Goal: Information Seeking & Learning: Learn about a topic

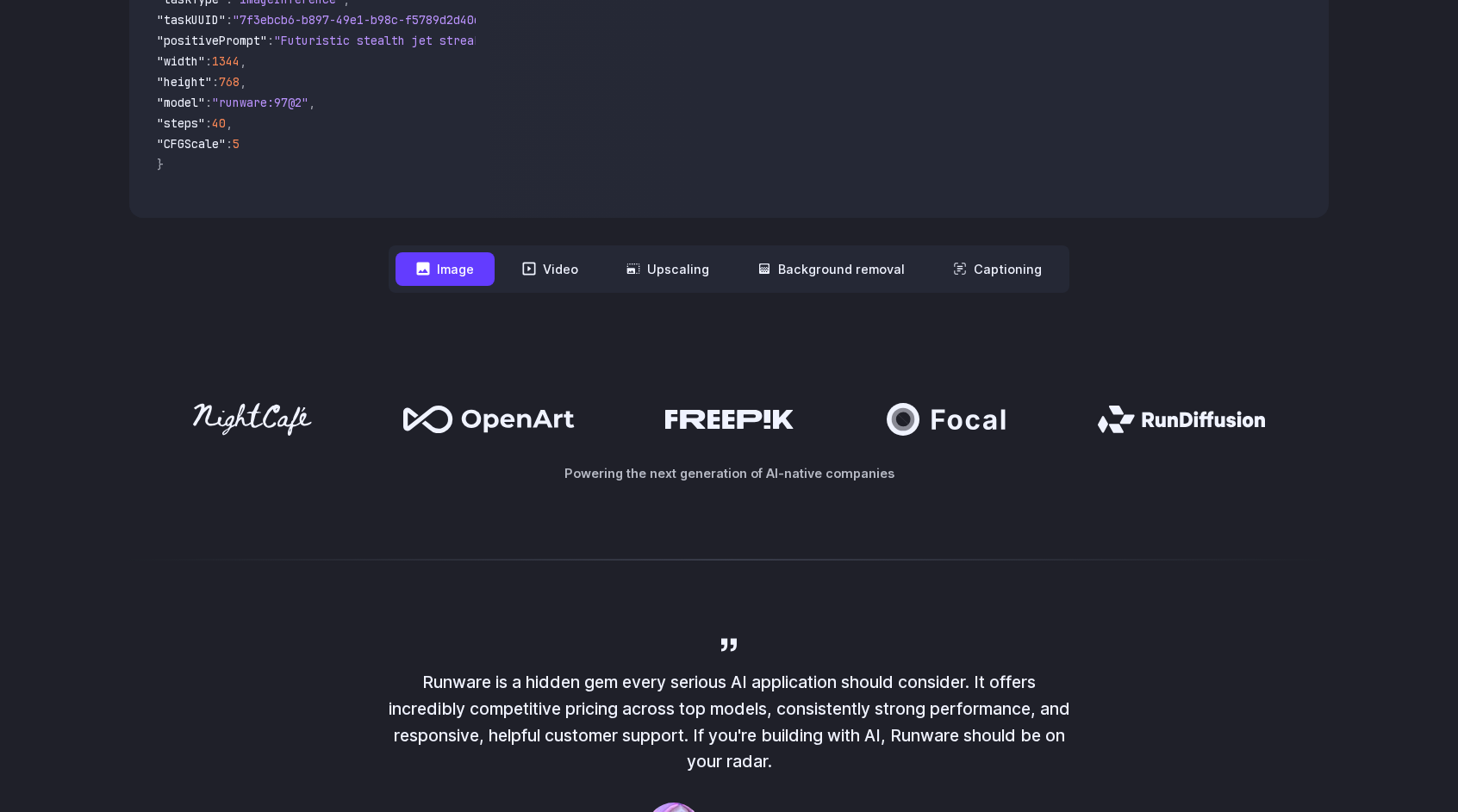
scroll to position [603, 0]
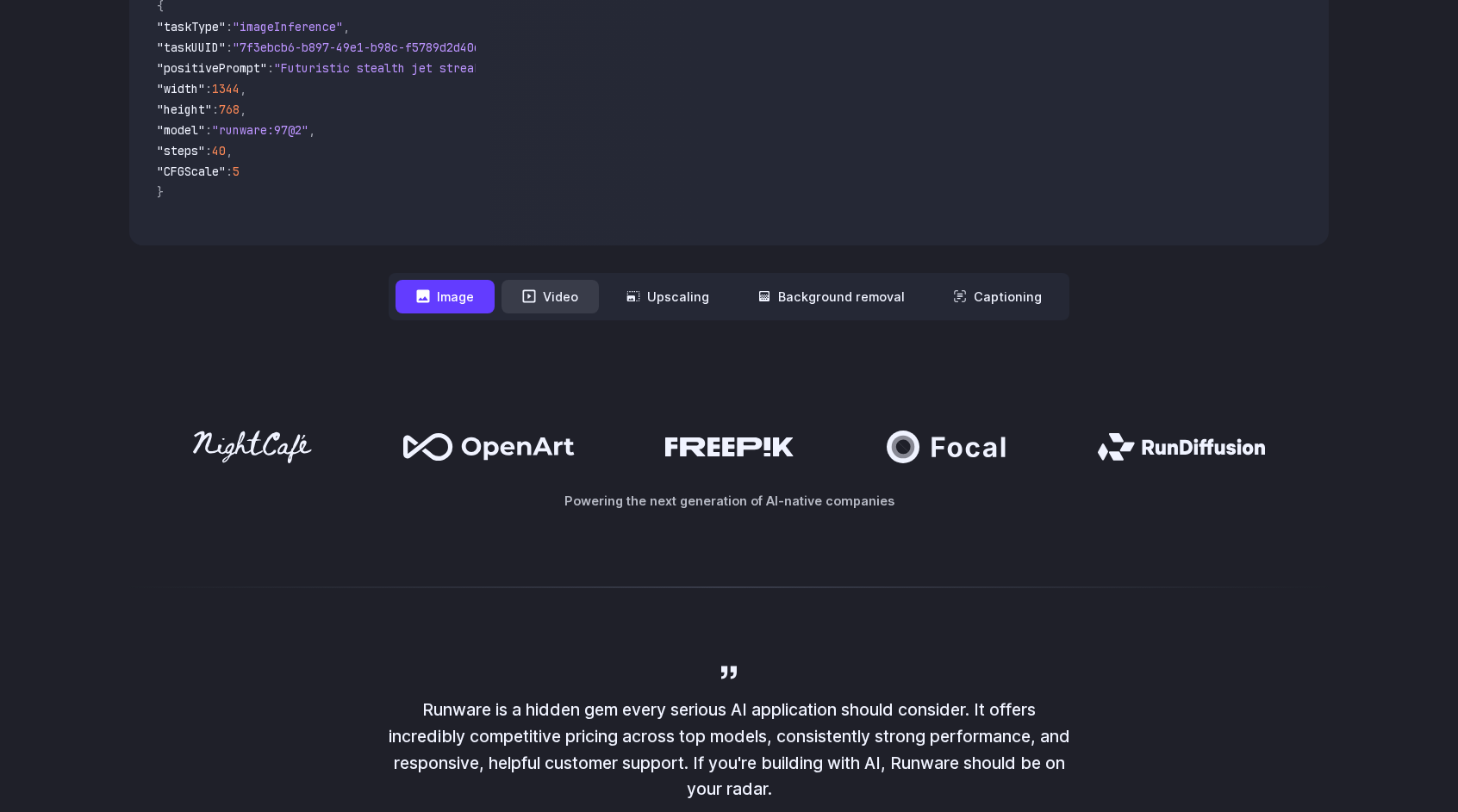
click at [555, 307] on button "Video" at bounding box center [550, 296] width 97 height 34
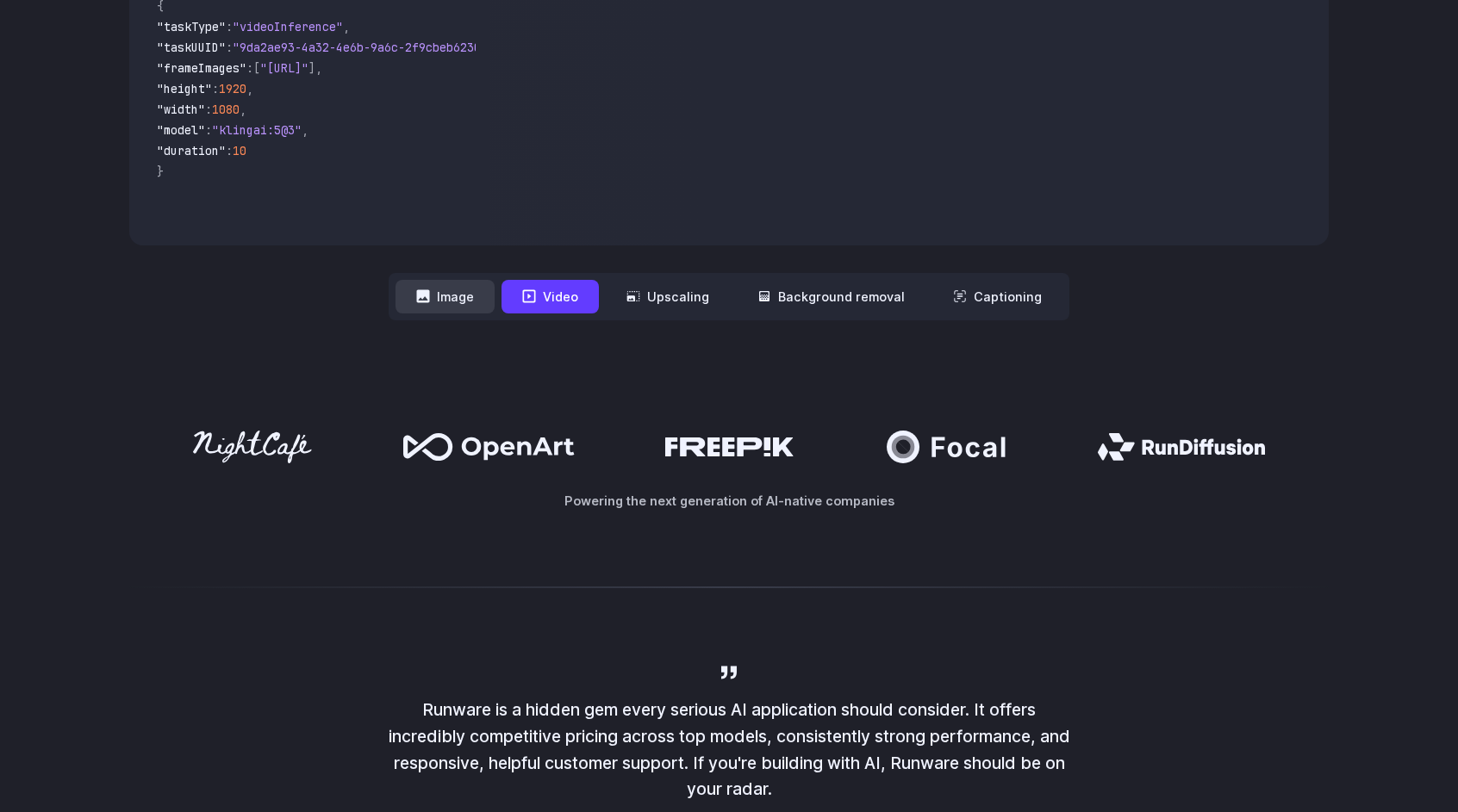
click at [462, 300] on button "Image" at bounding box center [445, 296] width 99 height 34
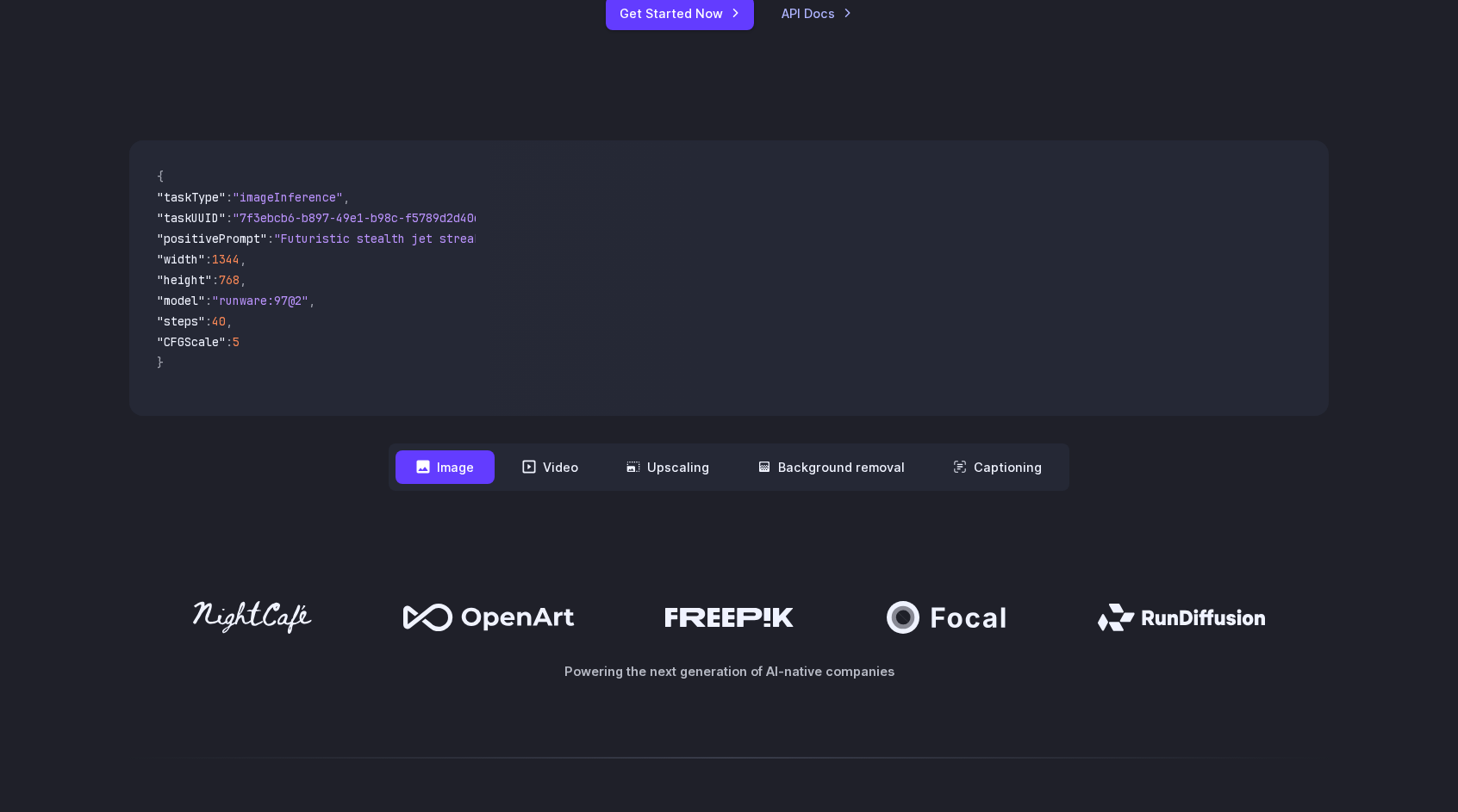
scroll to position [431, 0]
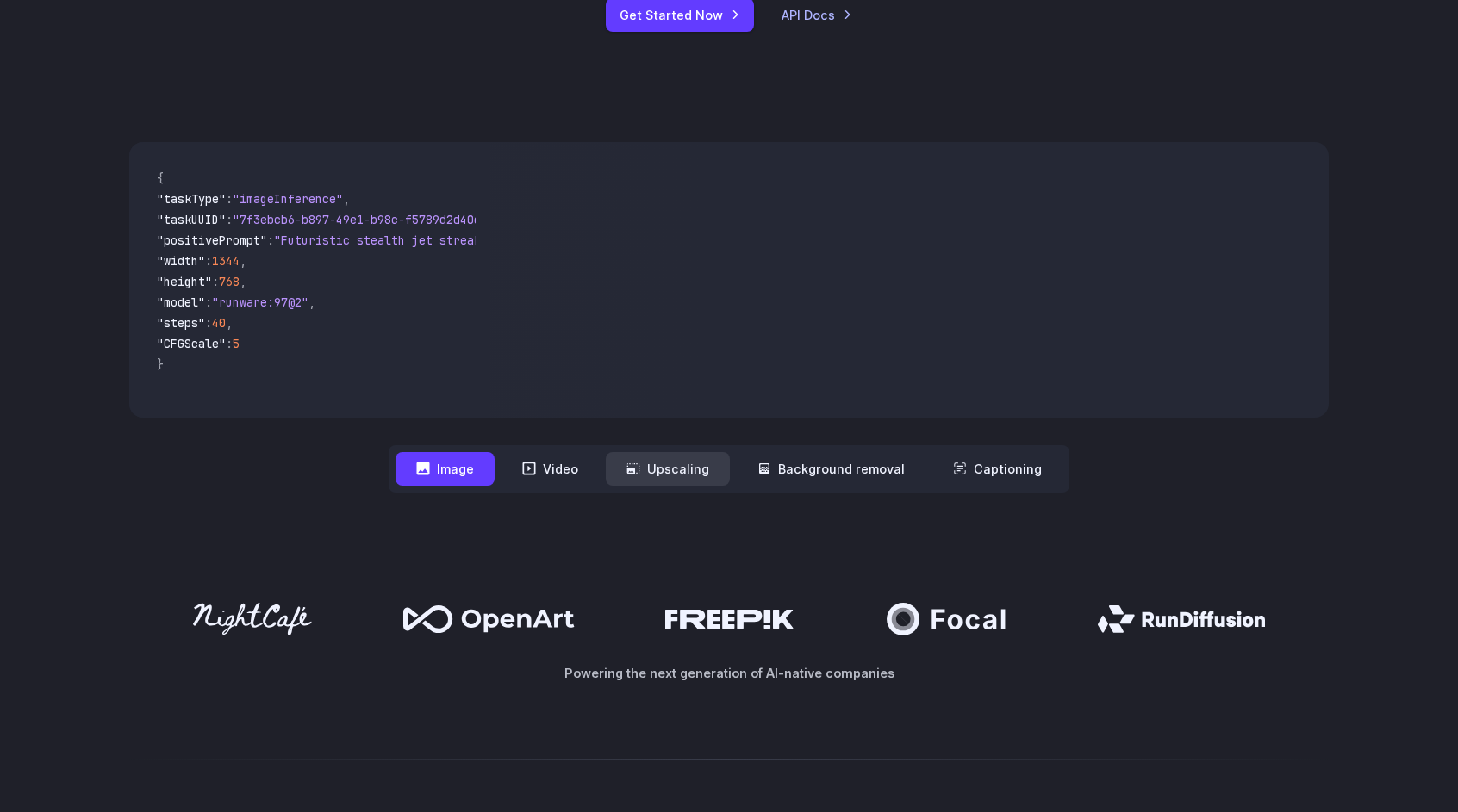
click at [696, 472] on button "Upscaling" at bounding box center [667, 469] width 124 height 34
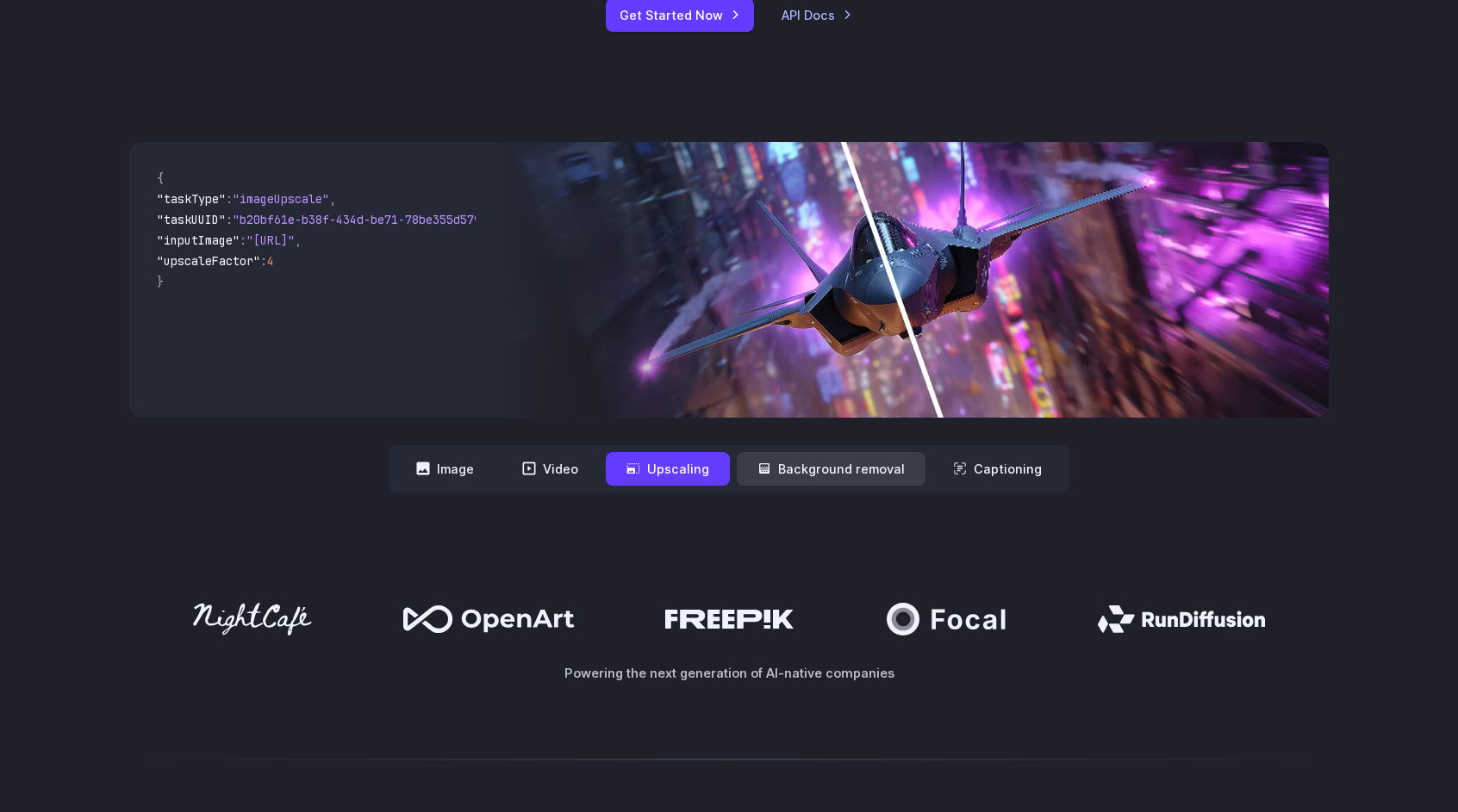
click at [811, 470] on button "Background removal" at bounding box center [831, 469] width 189 height 34
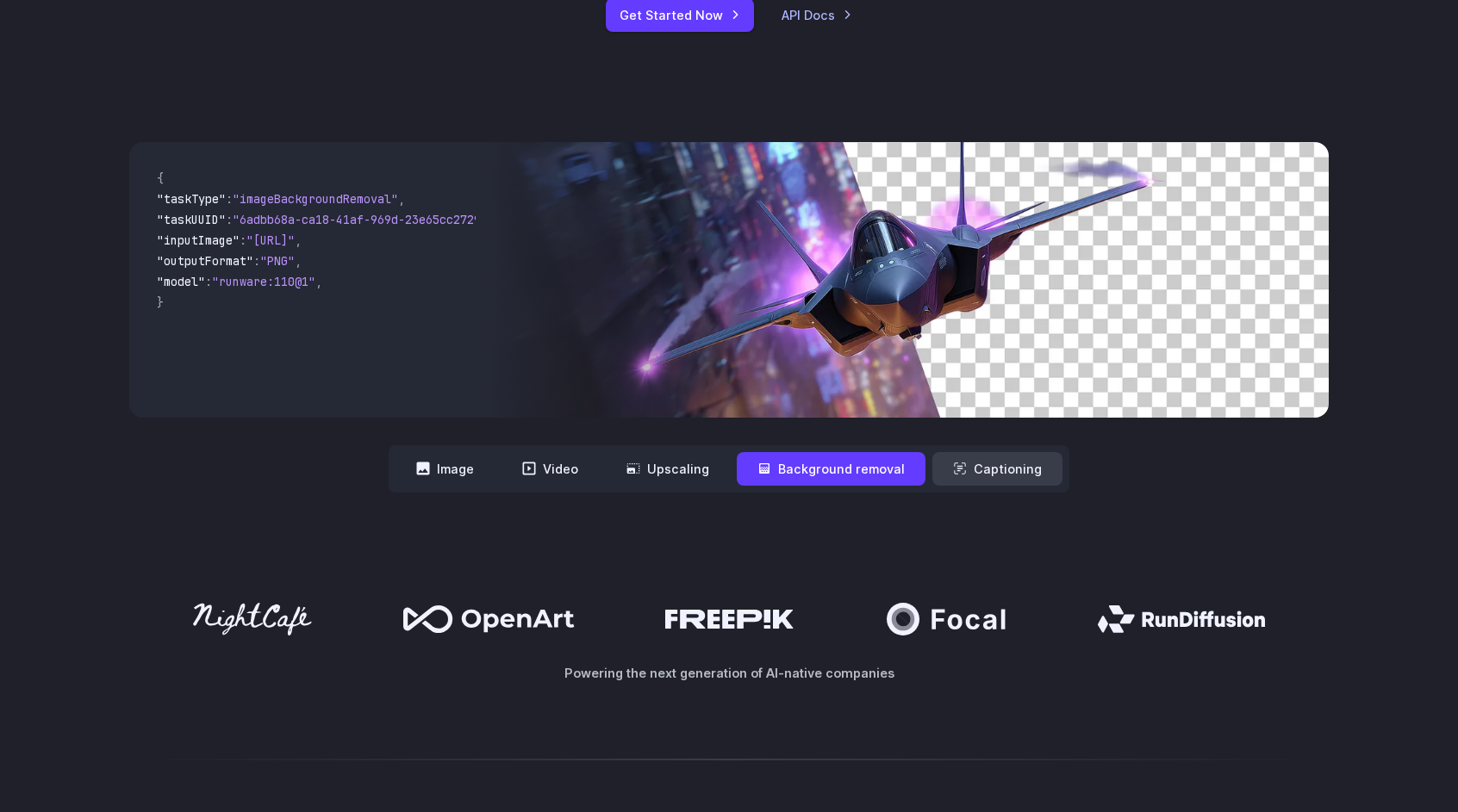
click at [965, 470] on button "Captioning" at bounding box center [997, 469] width 130 height 34
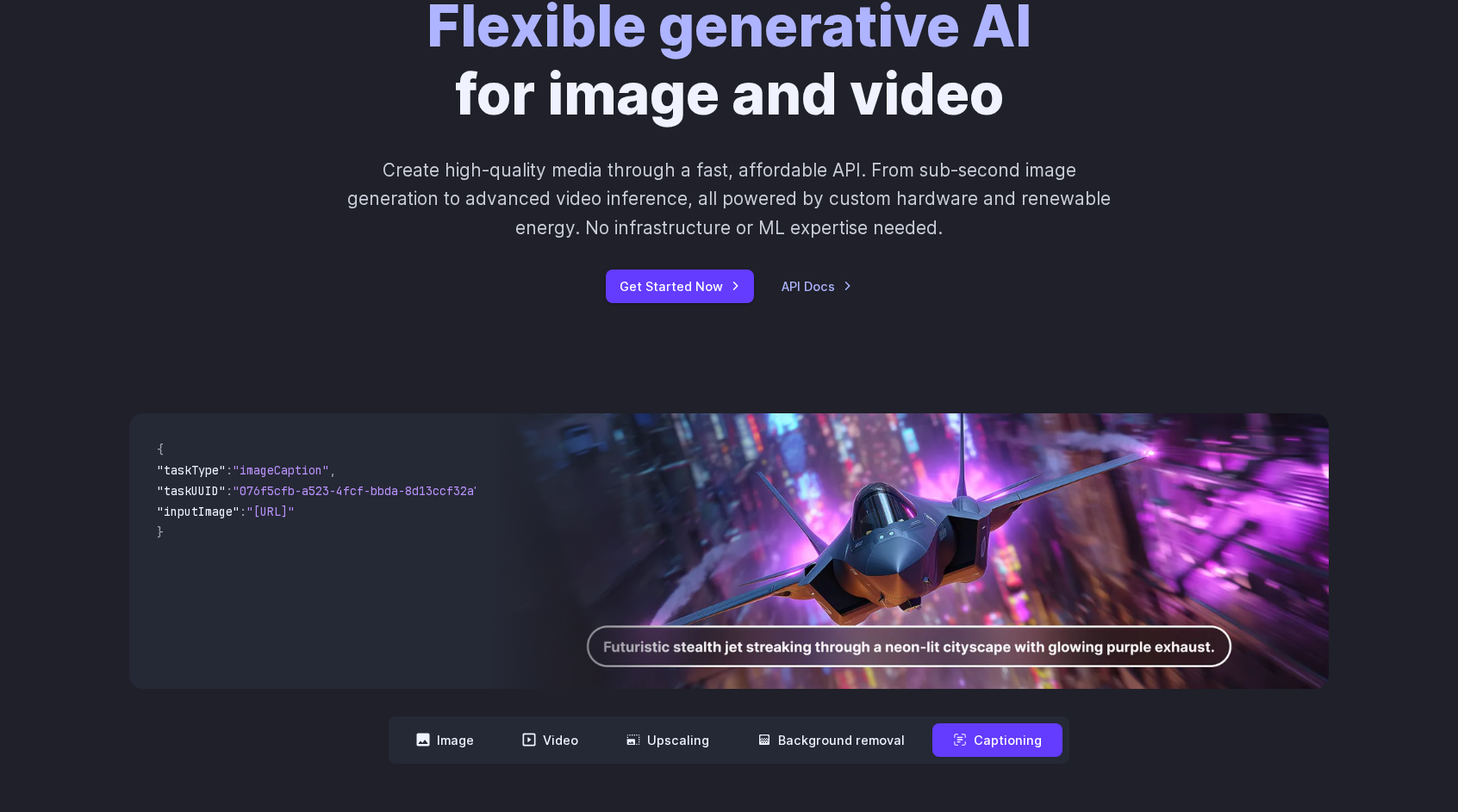
scroll to position [0, 0]
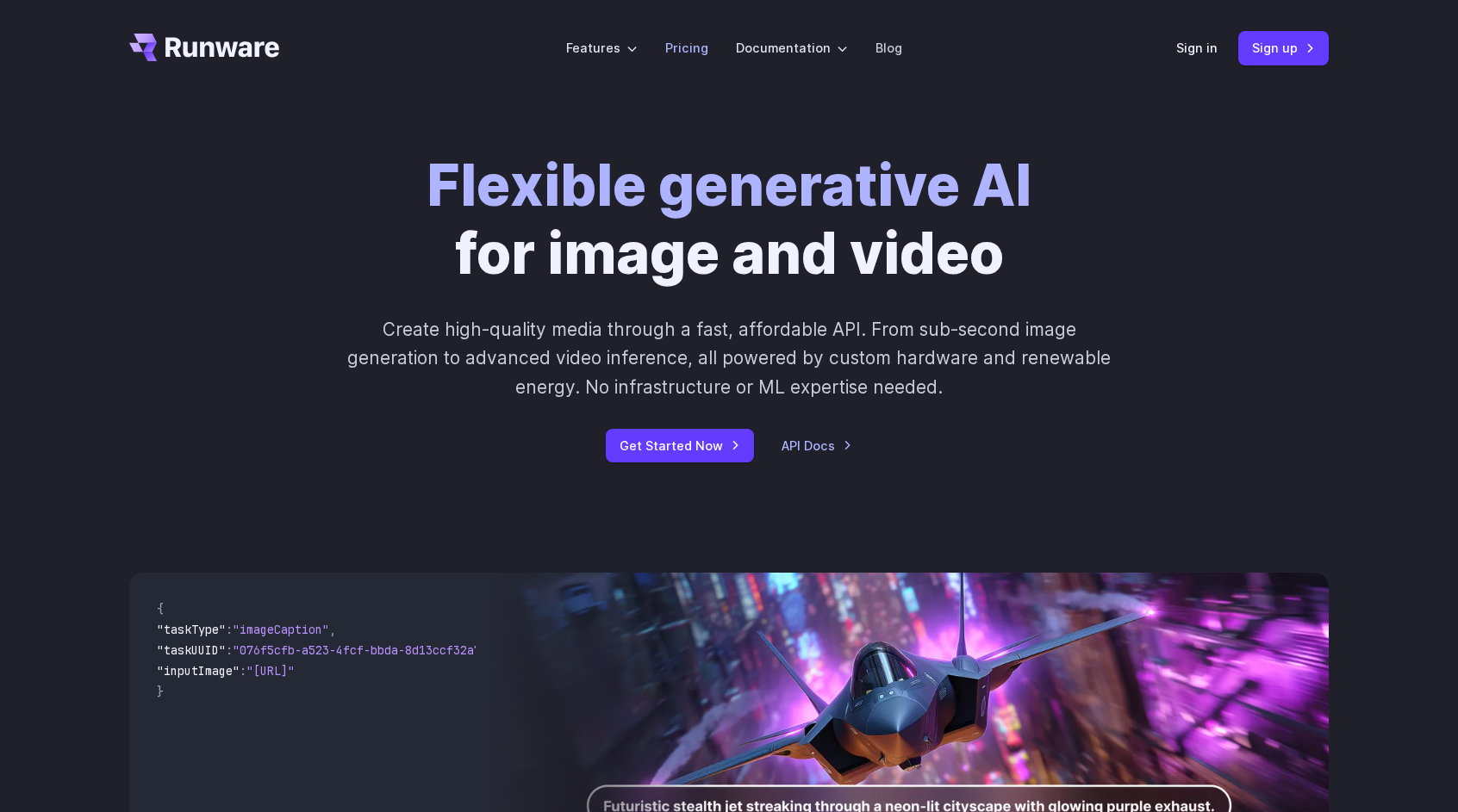
click at [699, 49] on link "Pricing" at bounding box center [687, 48] width 43 height 20
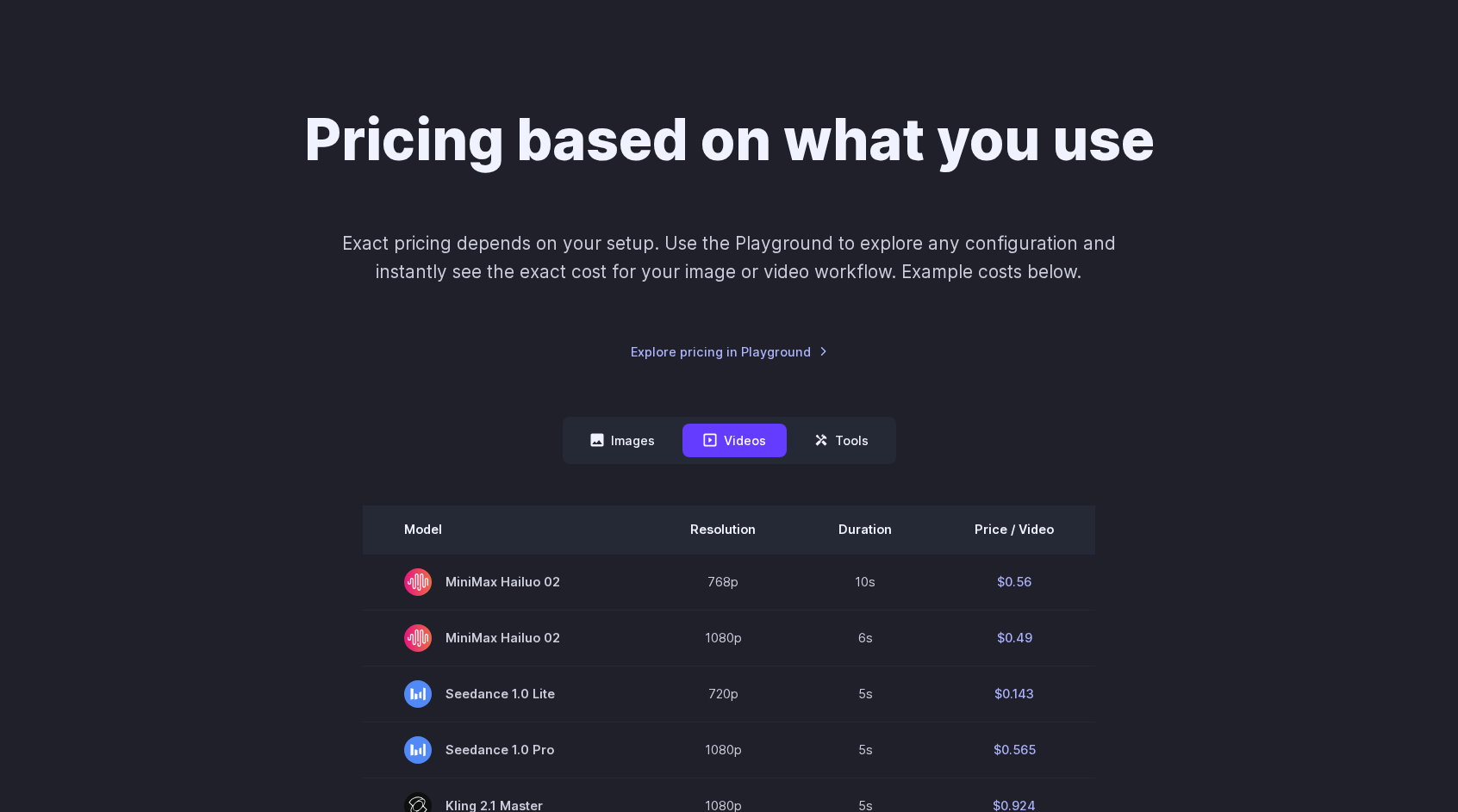
scroll to position [172, 0]
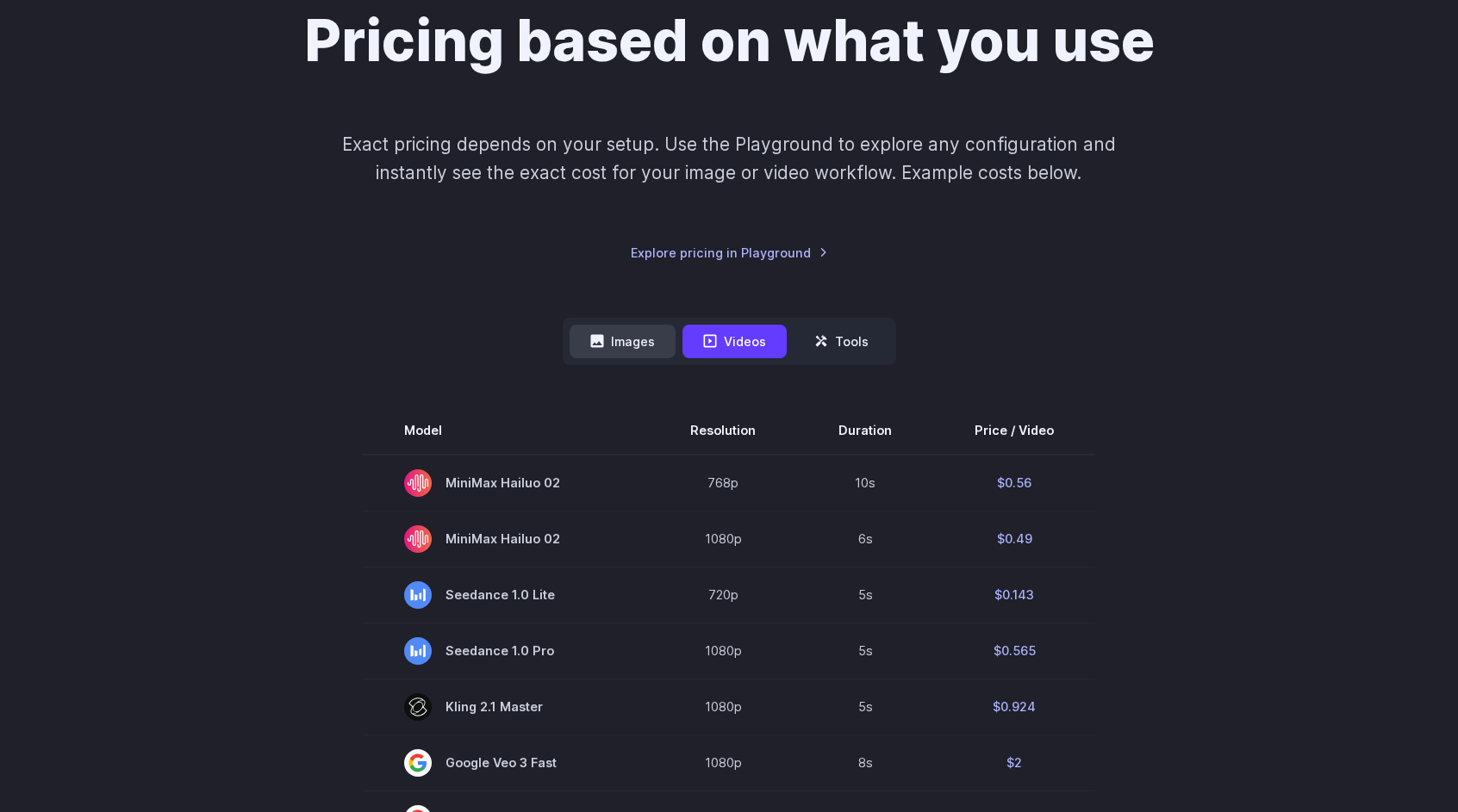
click at [595, 352] on button "Images" at bounding box center [622, 341] width 106 height 34
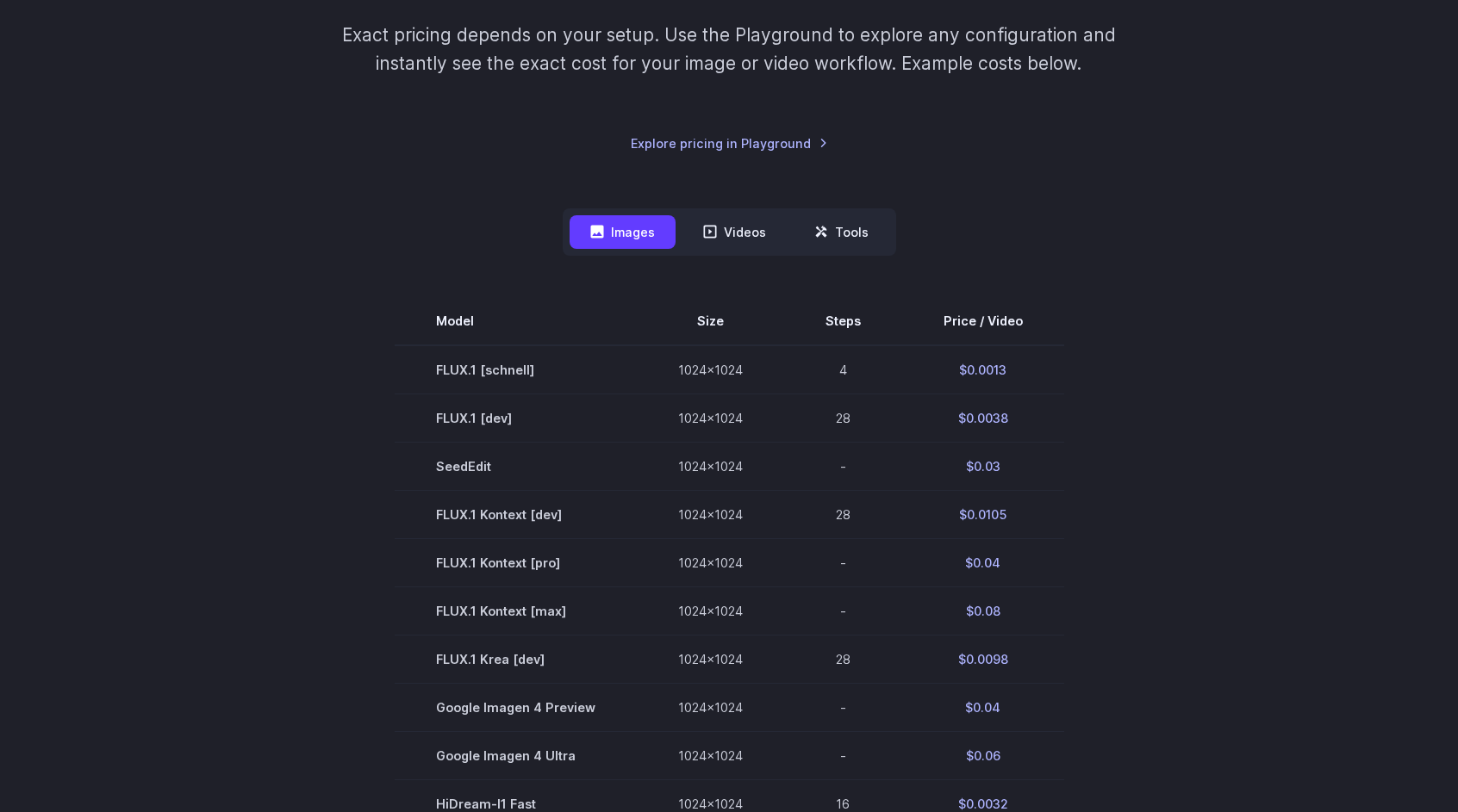
scroll to position [345, 0]
